Goal: Task Accomplishment & Management: Use online tool/utility

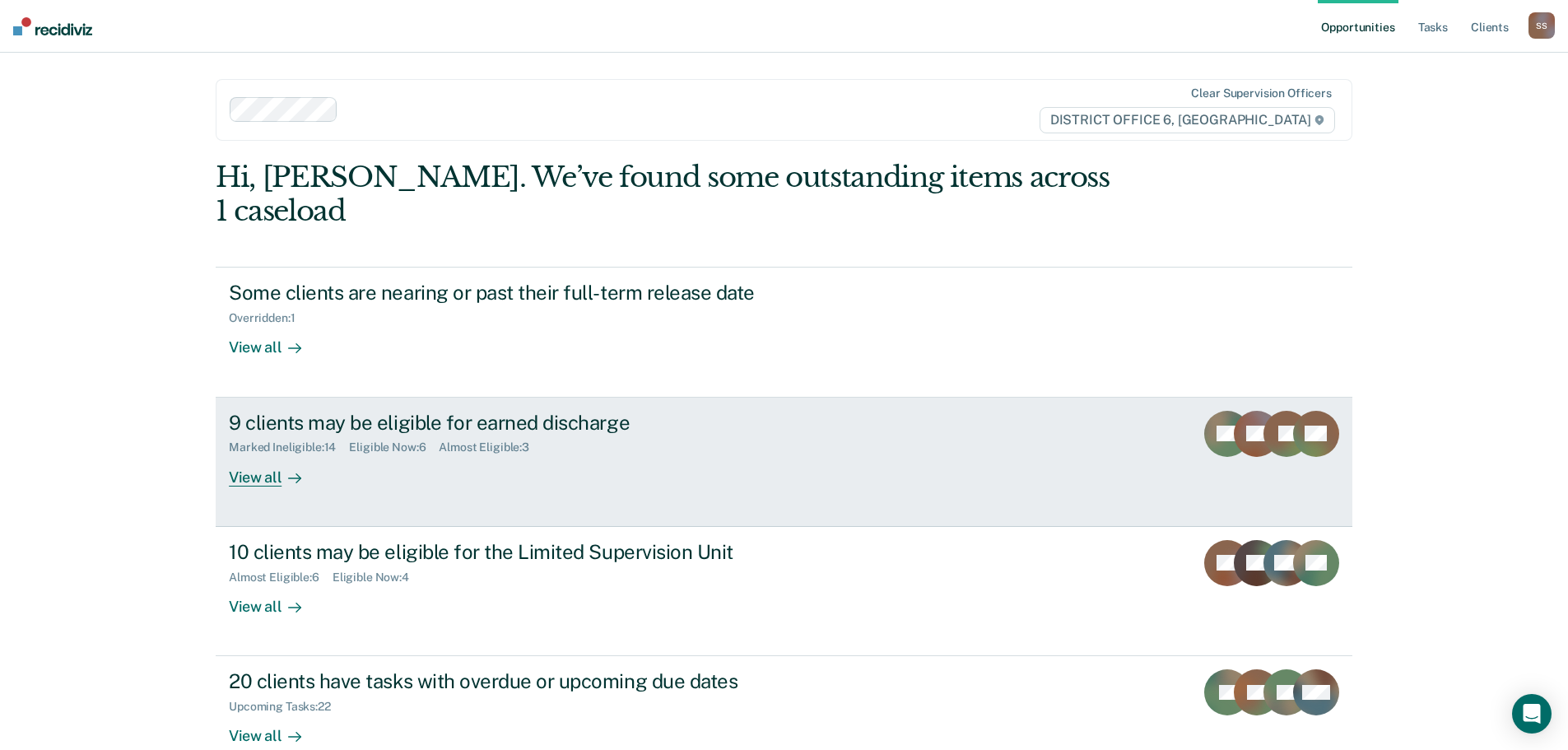
click at [268, 455] on div "View all" at bounding box center [274, 470] width 92 height 32
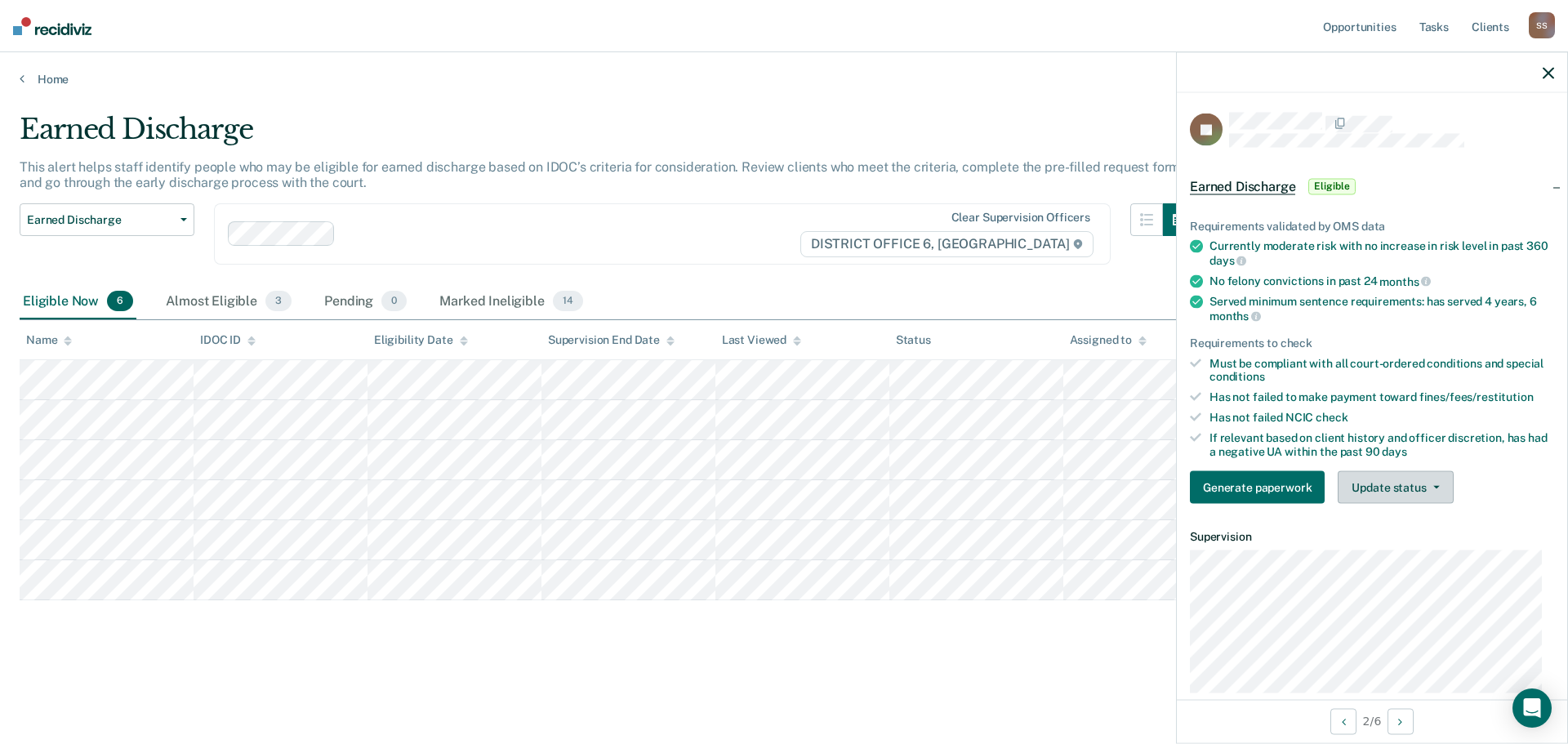
click at [1436, 486] on icon "button" at bounding box center [1436, 487] width 7 height 3
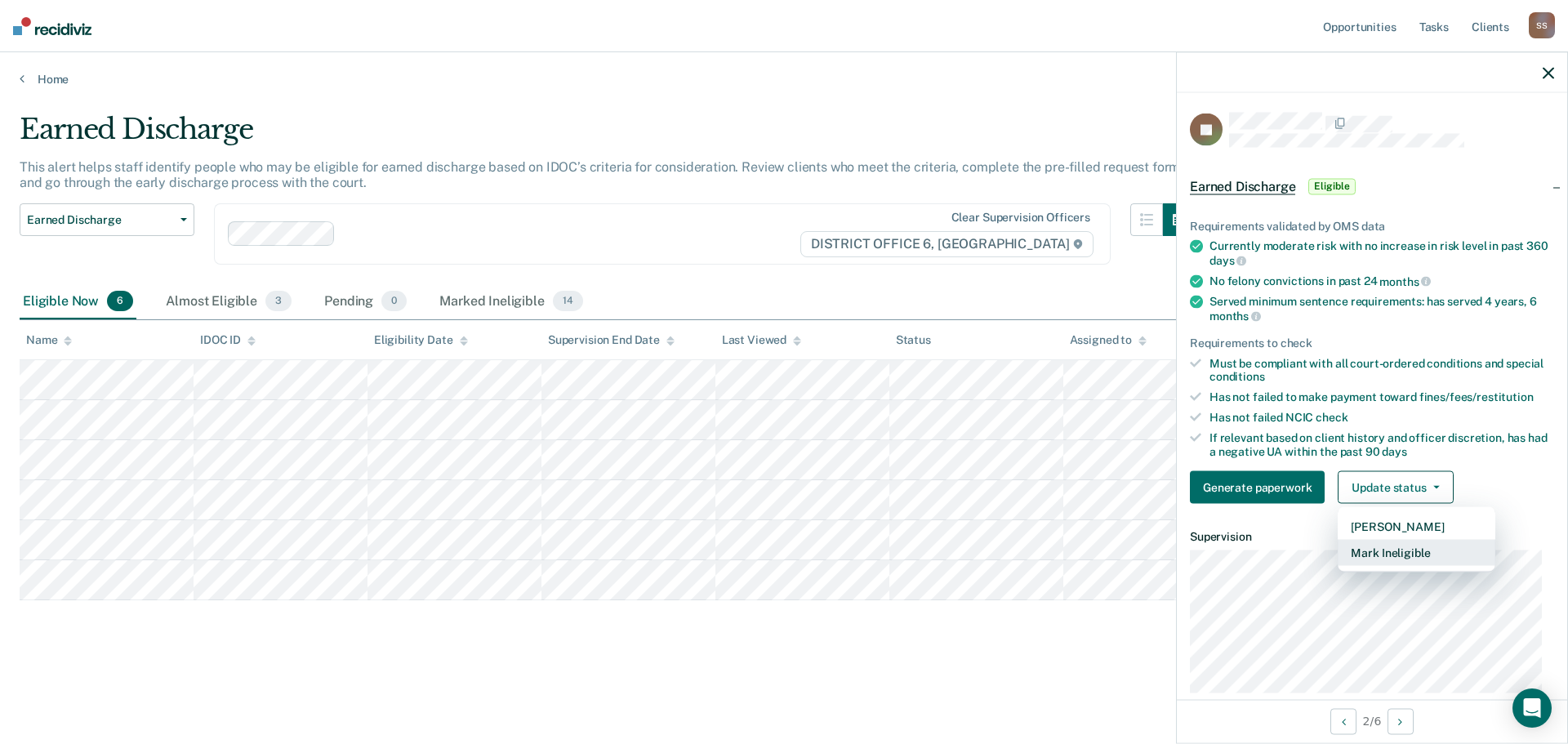
click at [1380, 545] on button "Mark Ineligible" at bounding box center [1416, 553] width 158 height 26
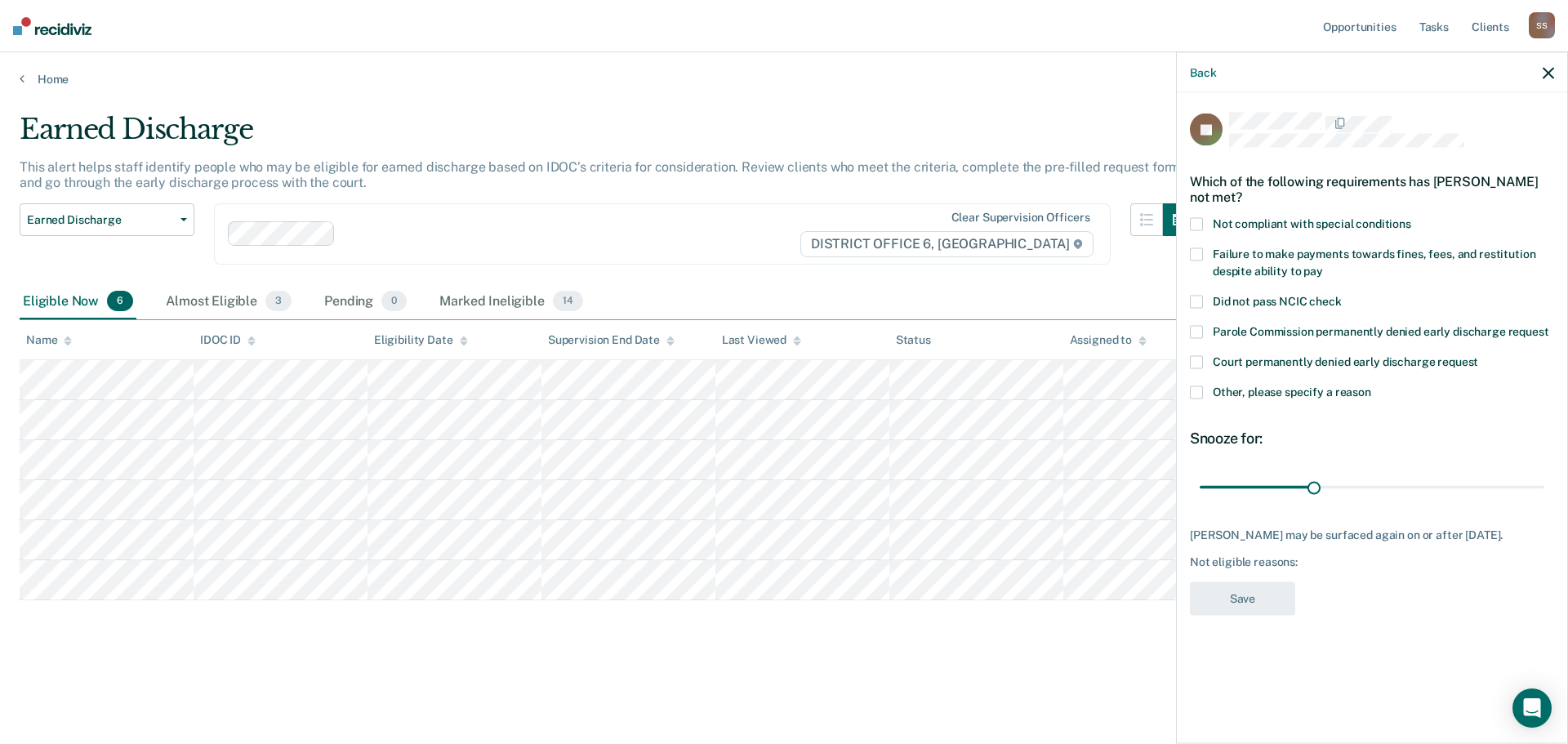
click at [1195, 387] on span at bounding box center [1195, 393] width 13 height 13
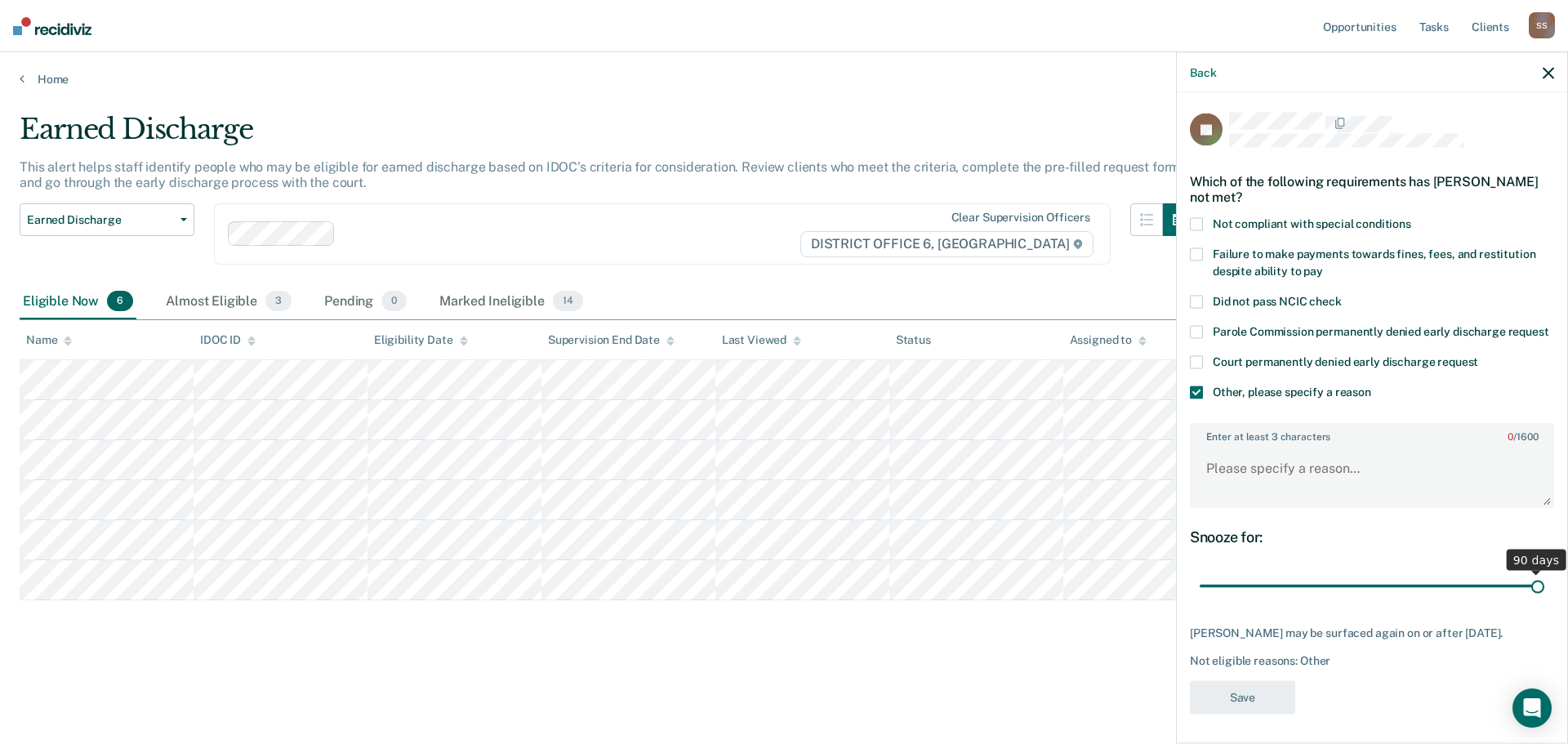
drag, startPoint x: 1309, startPoint y: 603, endPoint x: 1529, endPoint y: 612, distance: 220.2
type input "90"
click at [1529, 601] on input "range" at bounding box center [1371, 586] width 344 height 29
click at [1203, 483] on textarea "Enter at least 3 characters 0 / 1600" at bounding box center [1372, 476] width 361 height 60
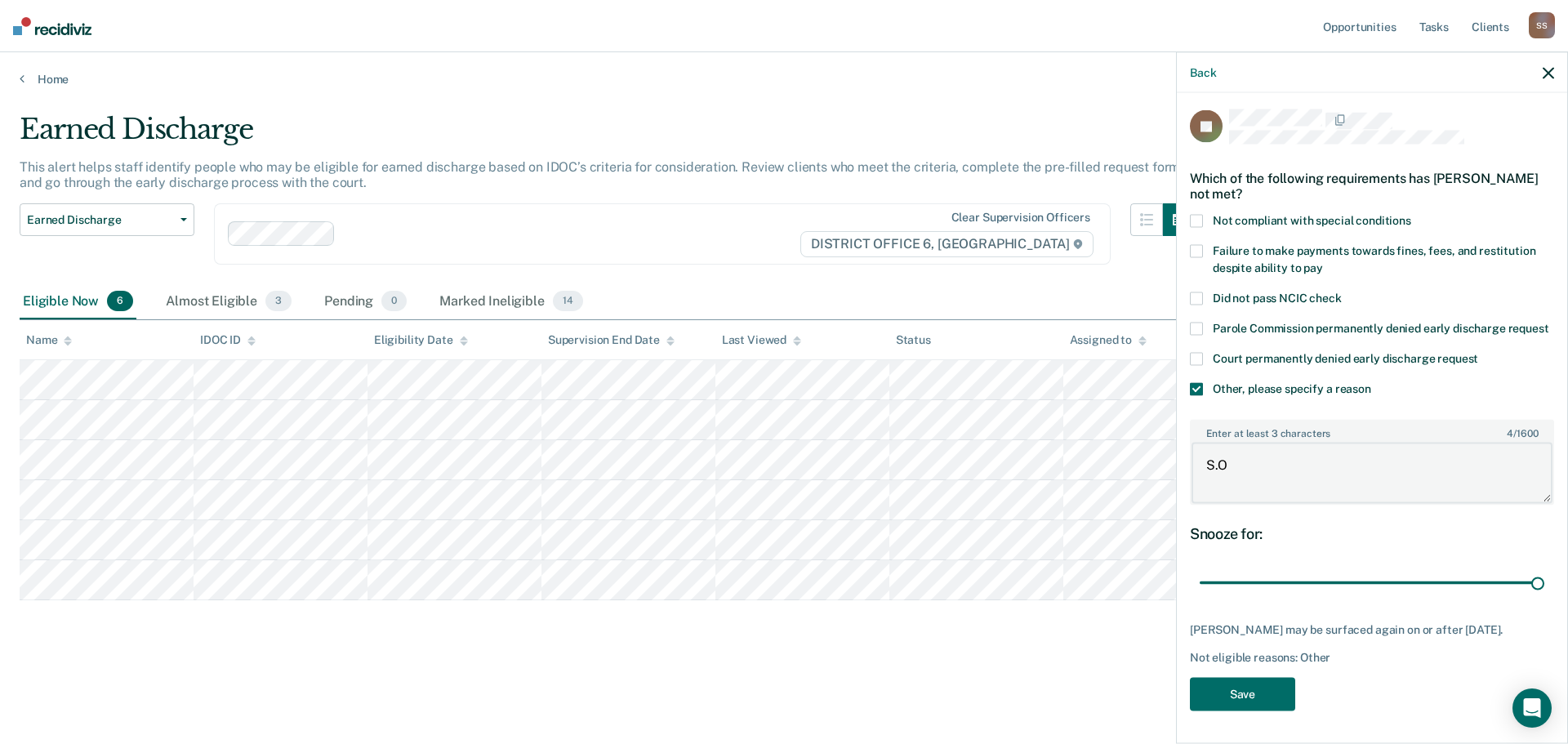
scroll to position [33, 0]
type textarea "S.O living in care facility"
click at [1253, 695] on button "Save" at bounding box center [1242, 694] width 106 height 34
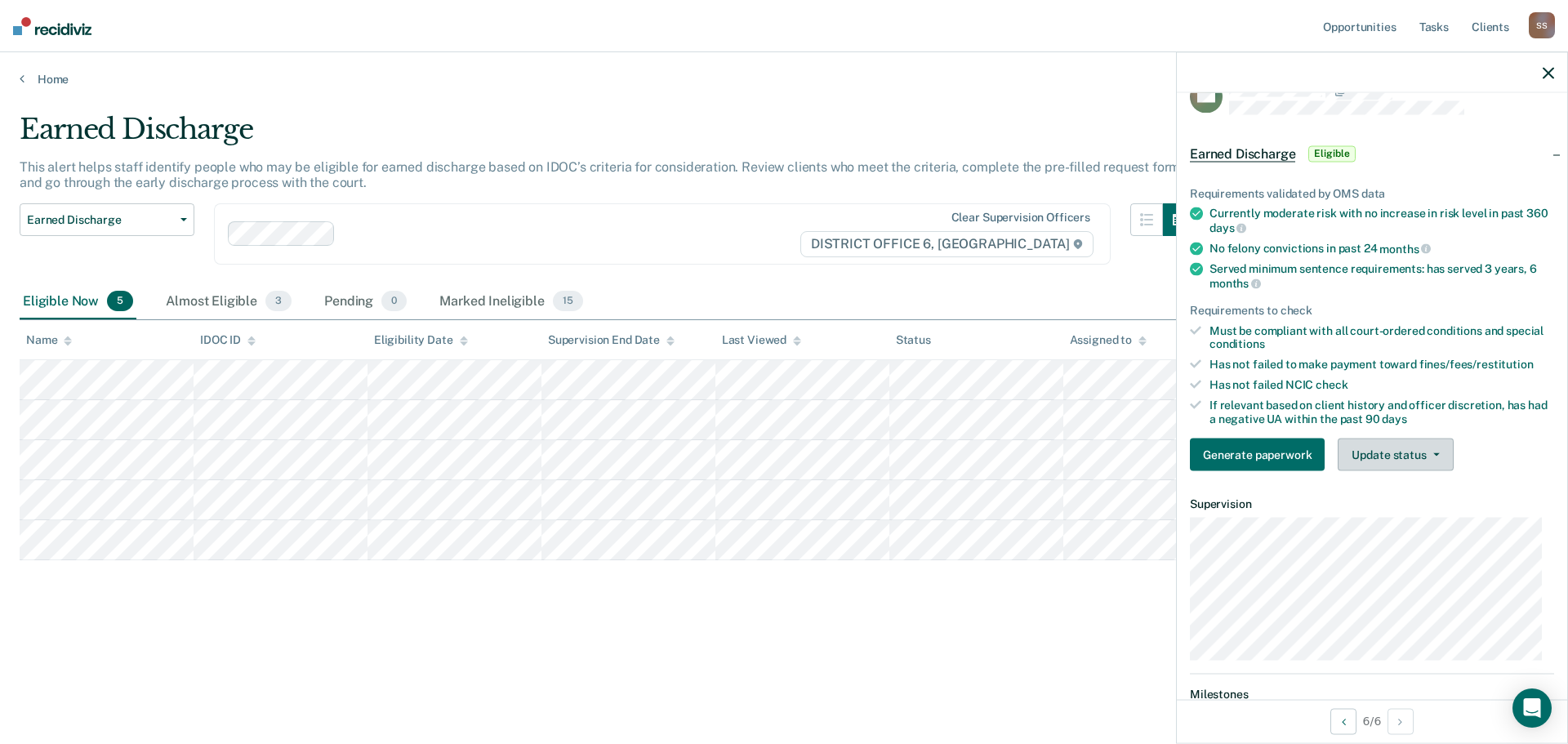
click at [1439, 448] on button "Update status" at bounding box center [1394, 455] width 115 height 33
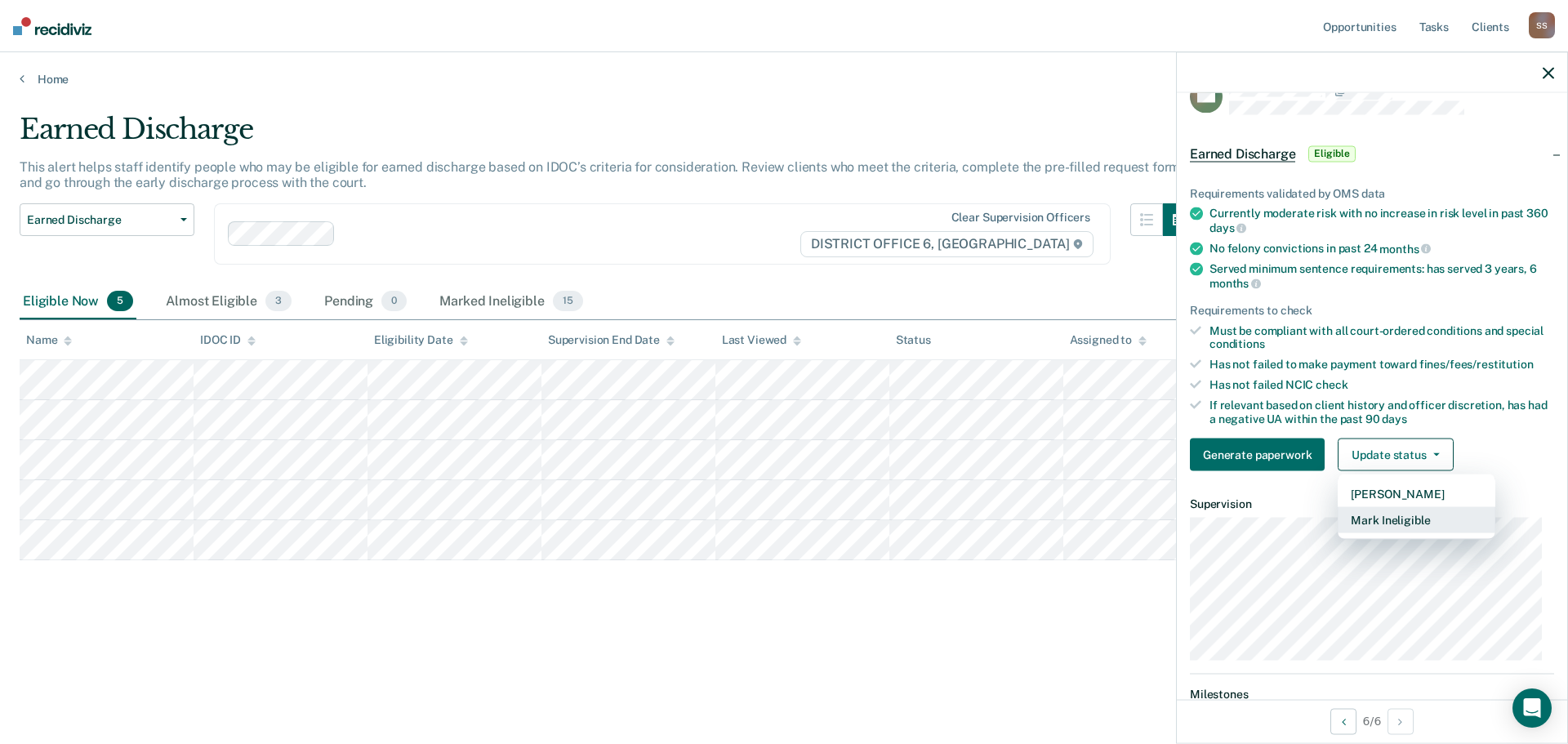
click at [1393, 520] on button "Mark Ineligible" at bounding box center [1416, 520] width 158 height 26
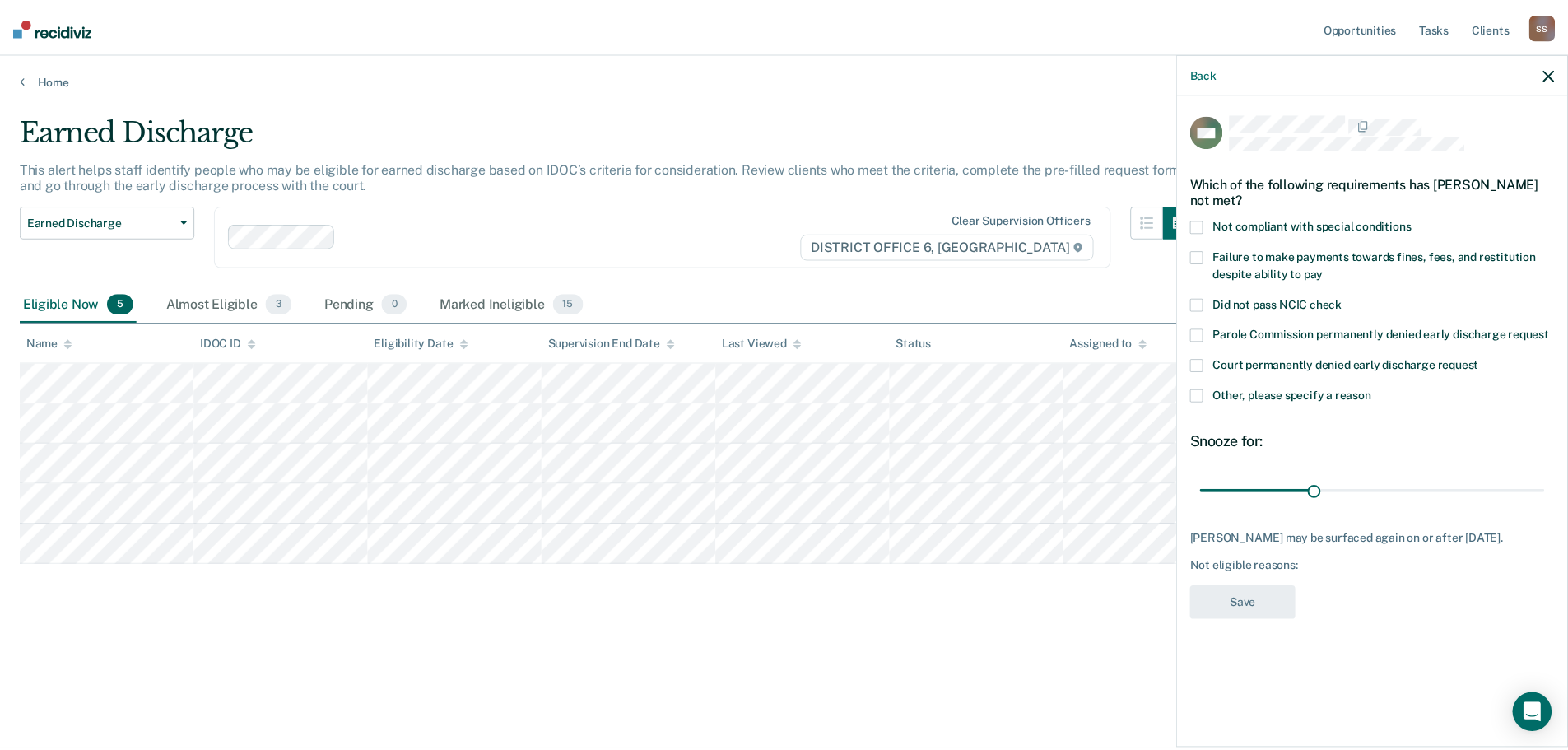
scroll to position [0, 0]
click at [1209, 392] on span at bounding box center [1205, 396] width 13 height 13
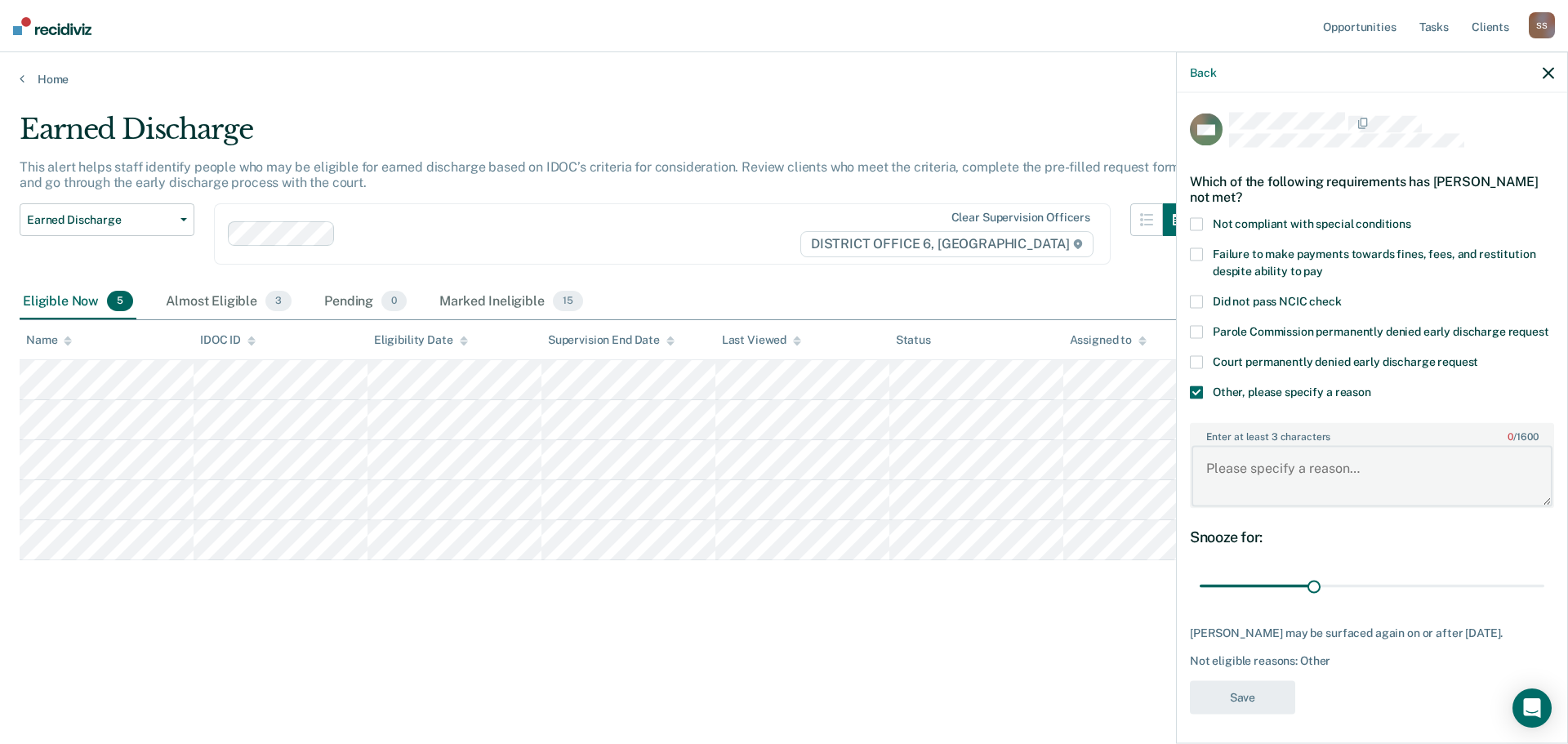
click at [1230, 488] on textarea "Enter at least 3 characters 0 / 1600" at bounding box center [1372, 476] width 361 height 60
type textarea "MHC participant"
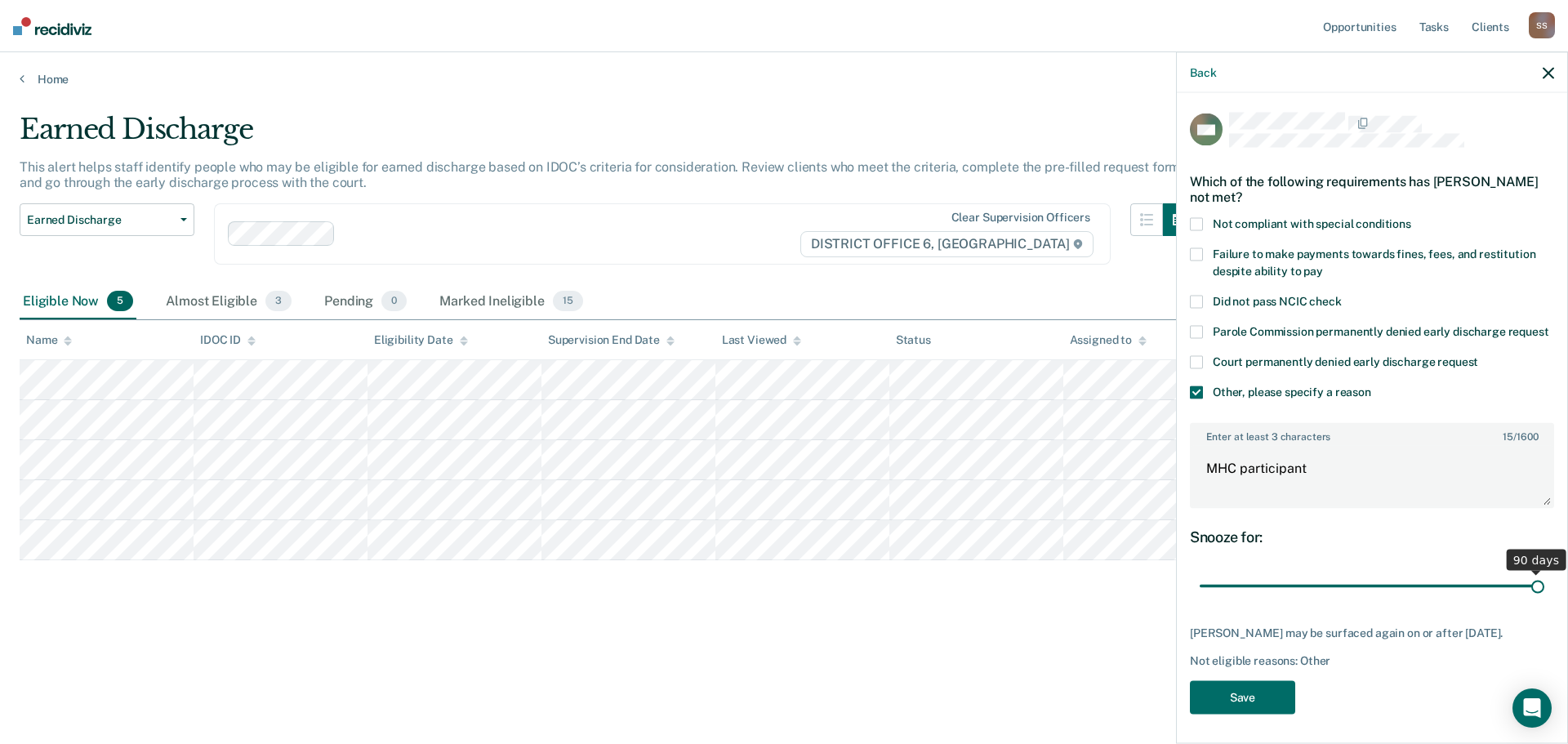
drag, startPoint x: 1311, startPoint y: 605, endPoint x: 1535, endPoint y: 611, distance: 224.1
type input "90"
click at [1535, 601] on input "range" at bounding box center [1371, 586] width 344 height 29
drag, startPoint x: 1244, startPoint y: 723, endPoint x: 1123, endPoint y: 711, distance: 121.6
click at [1244, 714] on button "Save" at bounding box center [1242, 698] width 106 height 34
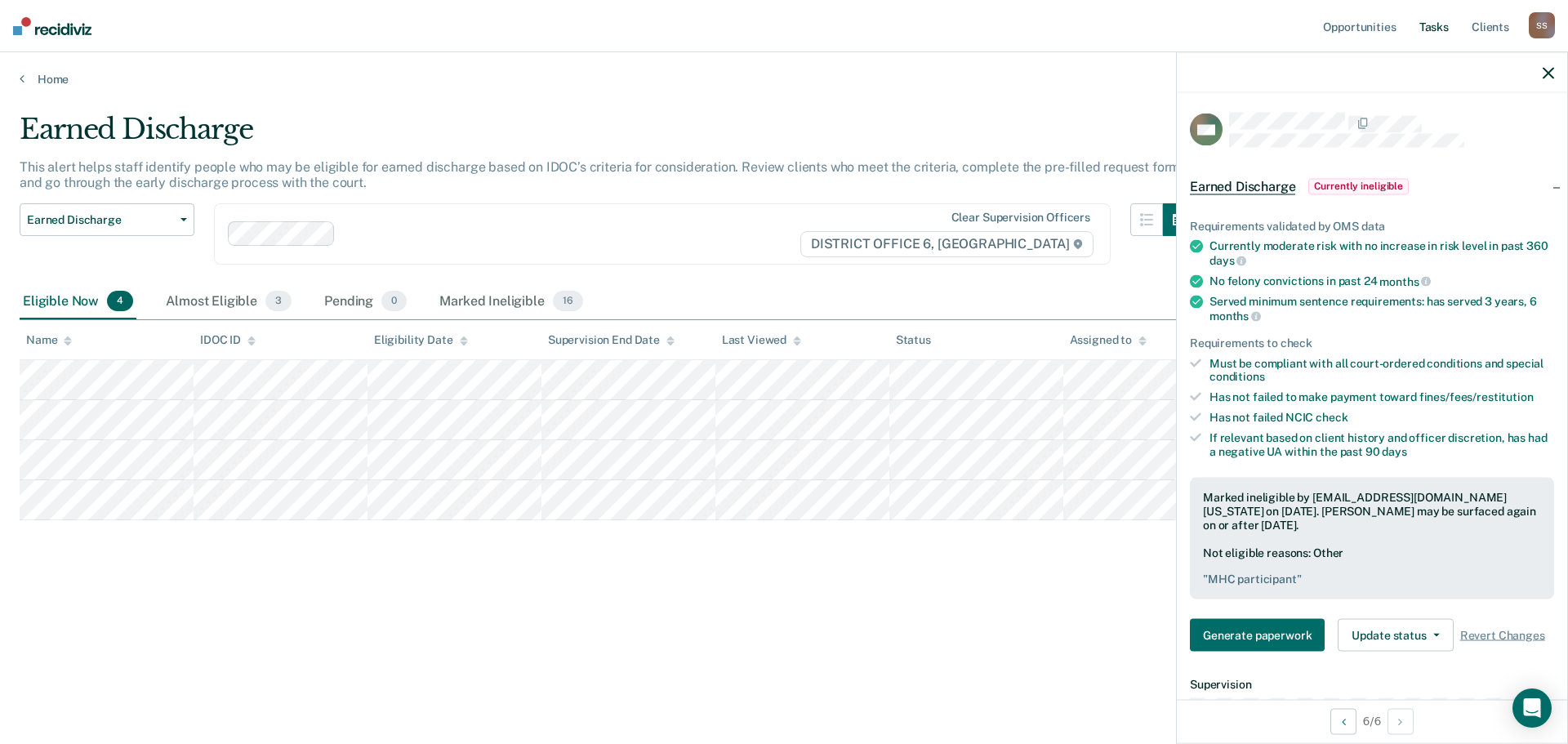
click at [1437, 24] on link "Tasks" at bounding box center [1434, 26] width 36 height 52
